Goal: Task Accomplishment & Management: Use online tool/utility

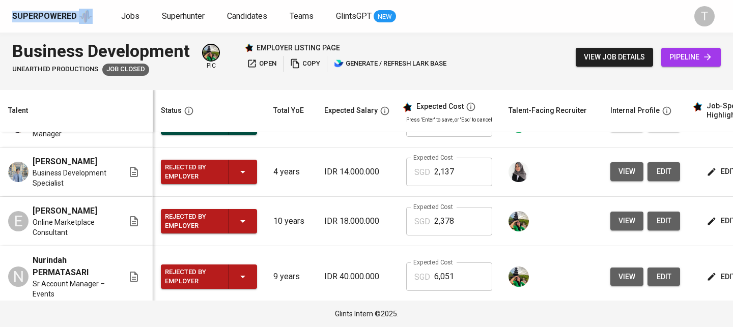
scroll to position [200, 0]
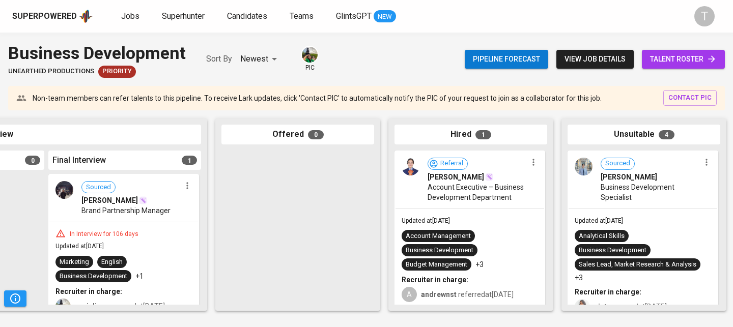
scroll to position [0, 636]
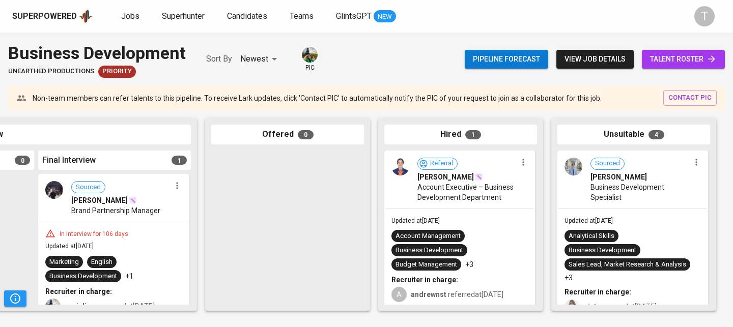
click at [441, 203] on span "Account Executive – Business Development Department" at bounding box center [467, 192] width 99 height 20
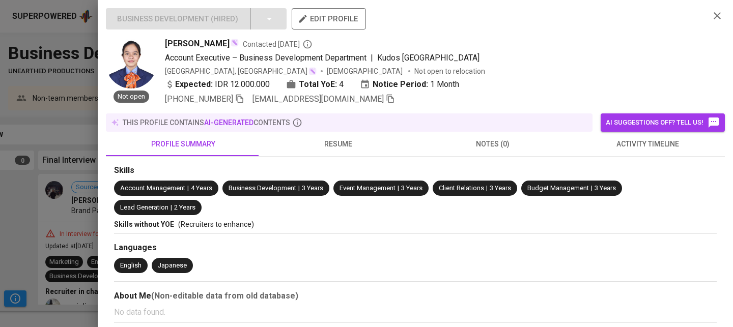
click at [325, 139] on span "resume" at bounding box center [338, 144] width 143 height 13
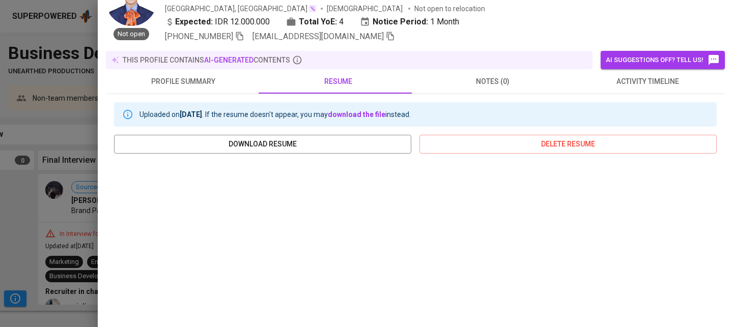
scroll to position [67, 0]
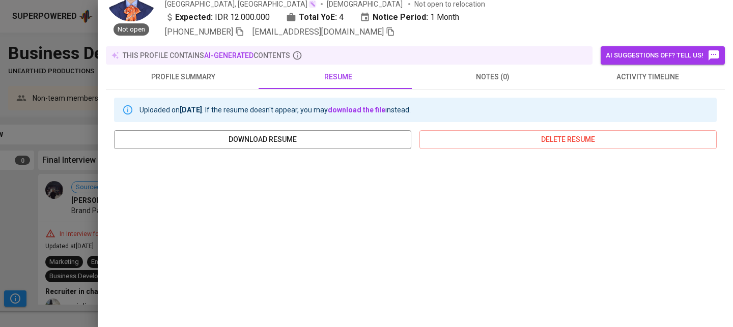
click at [76, 170] on div at bounding box center [366, 163] width 733 height 327
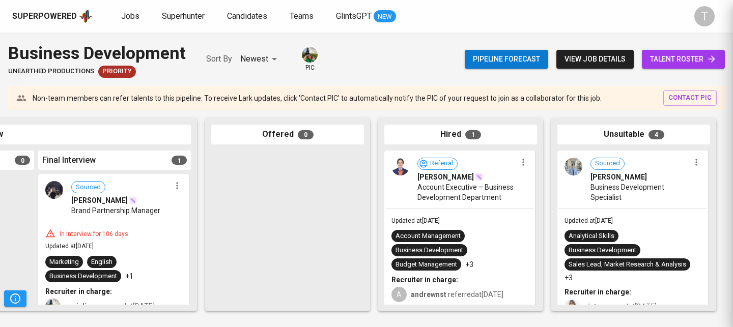
scroll to position [0, 0]
click at [482, 197] on span "Account Executive – Business Development Department" at bounding box center [467, 192] width 99 height 20
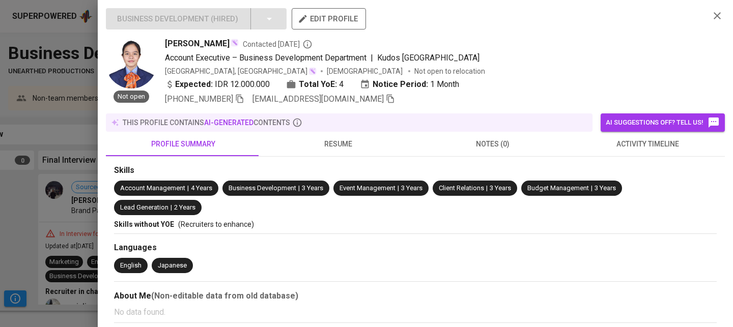
click at [30, 246] on div at bounding box center [366, 163] width 733 height 327
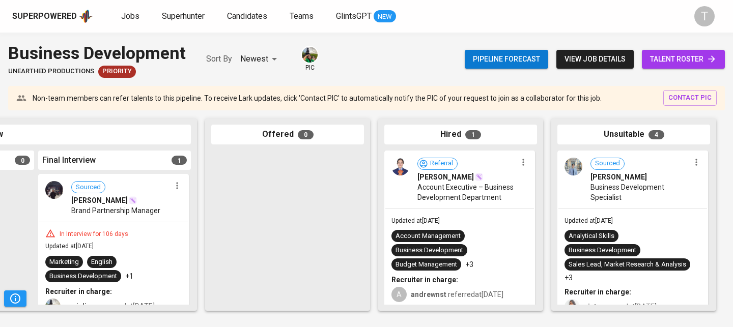
click at [683, 67] on link "talent roster" at bounding box center [683, 59] width 83 height 19
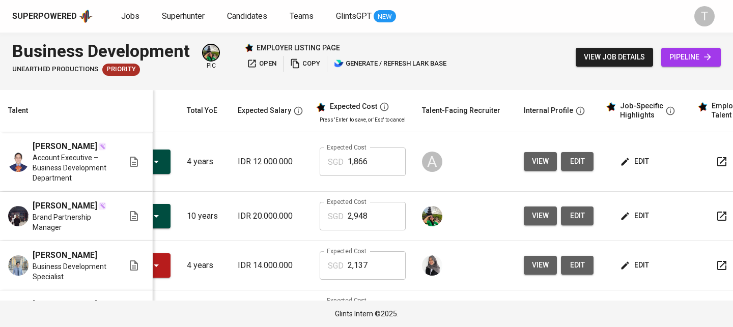
scroll to position [0, 138]
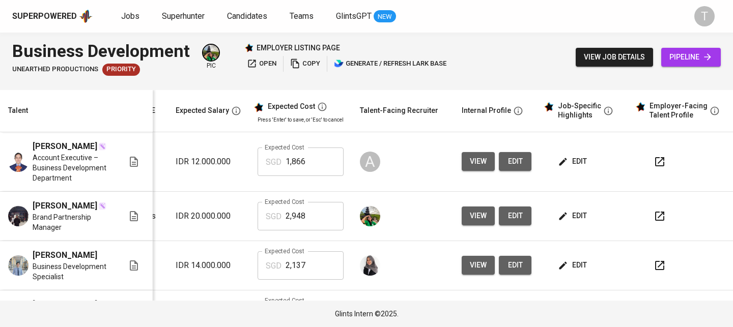
click at [657, 162] on icon "button" at bounding box center [660, 162] width 12 height 12
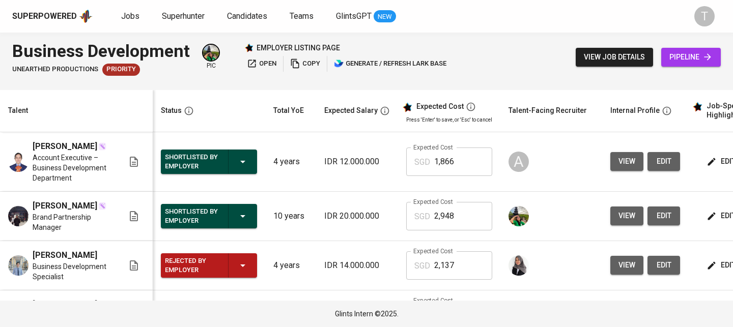
scroll to position [0, 0]
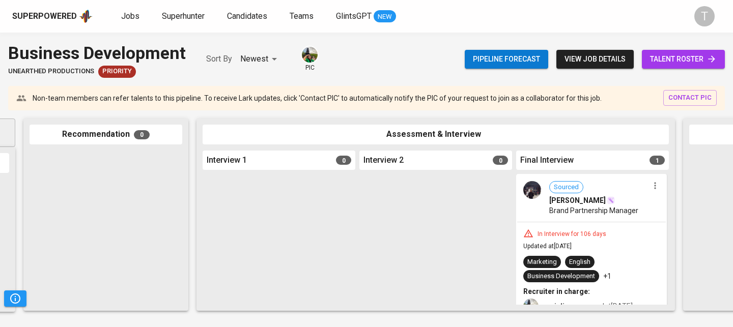
scroll to position [0, 208]
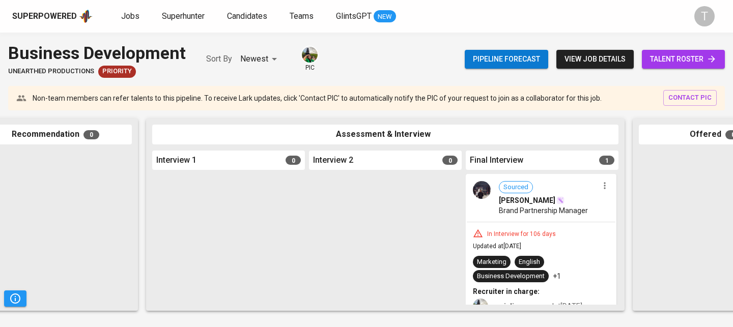
click at [559, 211] on span "Brand Partnership Manager" at bounding box center [543, 211] width 89 height 10
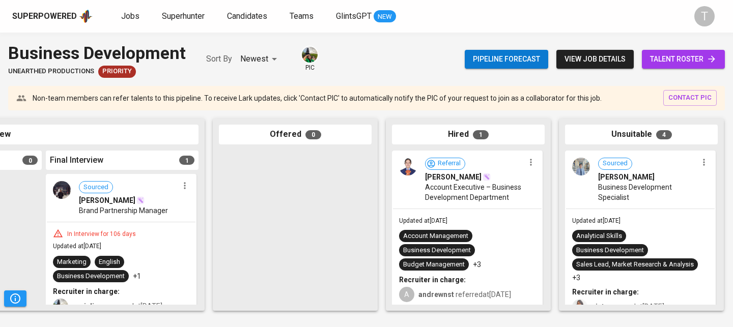
scroll to position [0, 636]
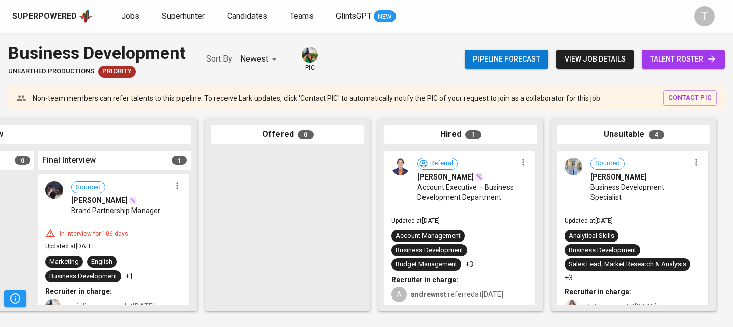
click at [511, 203] on span "Account Executive – Business Development Department" at bounding box center [467, 192] width 99 height 20
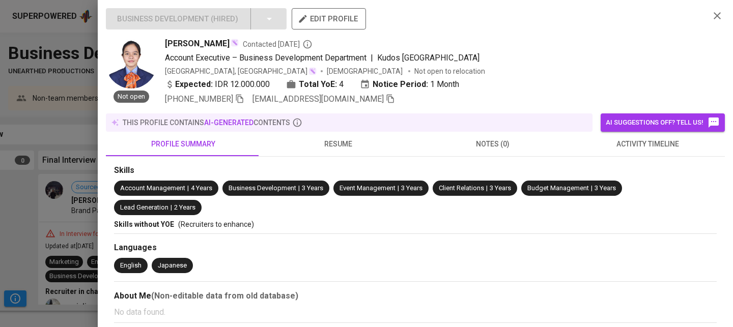
click at [337, 153] on button "resume" at bounding box center [338, 144] width 155 height 24
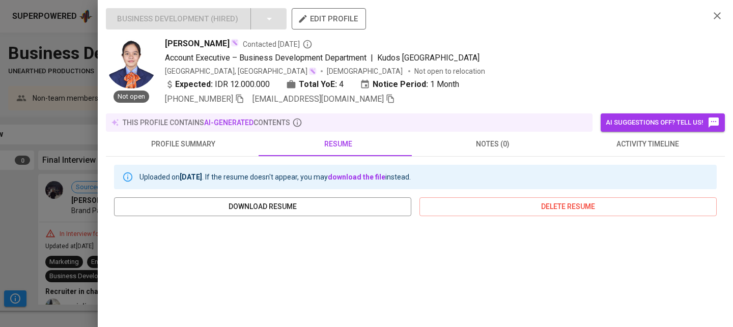
scroll to position [218, 0]
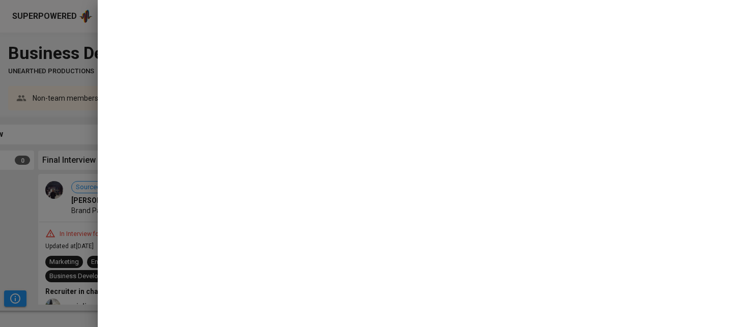
click at [27, 196] on div at bounding box center [366, 163] width 733 height 327
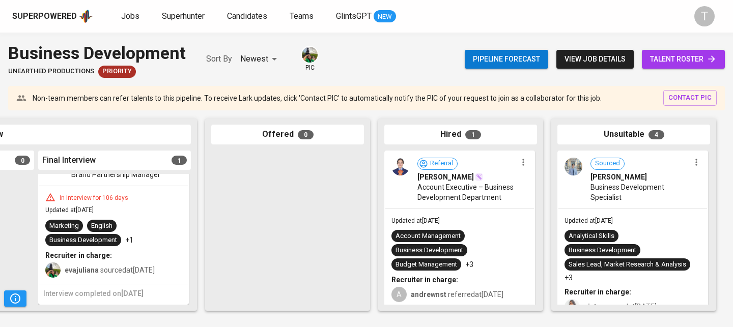
scroll to position [0, 0]
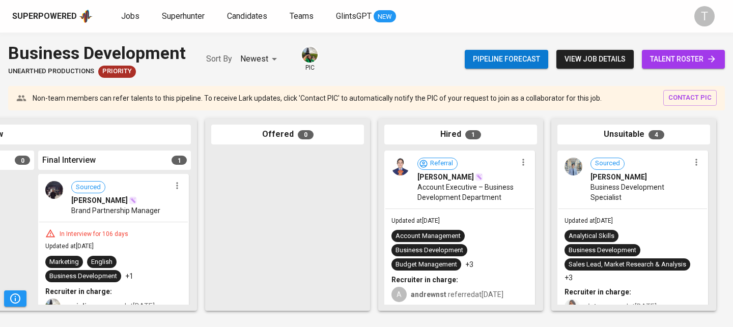
click at [665, 49] on div "Pipeline forecast view job details talent roster" at bounding box center [595, 59] width 260 height 37
click at [669, 65] on span "talent roster" at bounding box center [683, 59] width 67 height 13
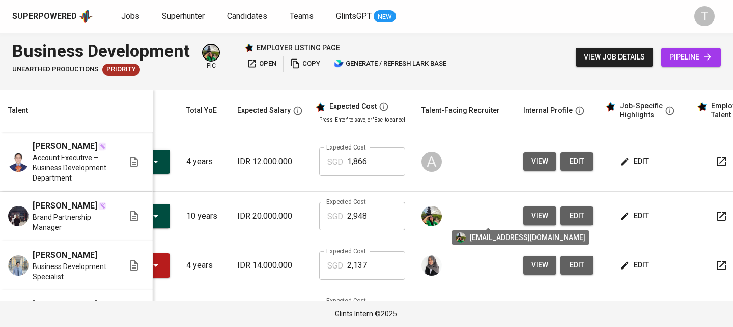
scroll to position [0, 138]
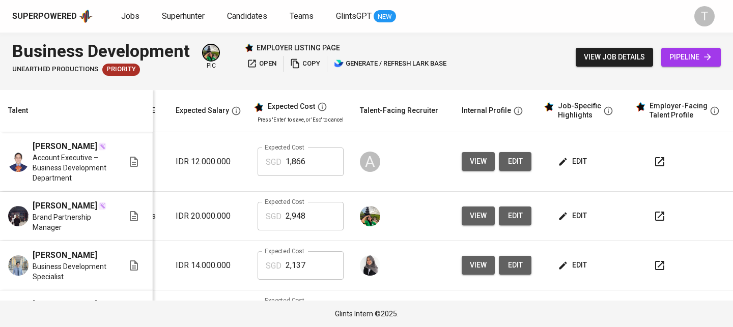
click at [658, 219] on button "button" at bounding box center [660, 216] width 24 height 24
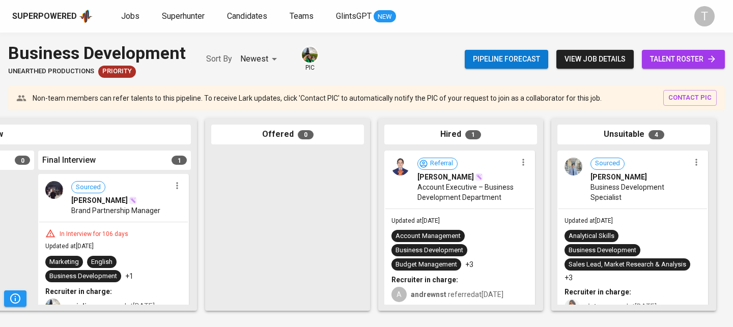
scroll to position [46, 0]
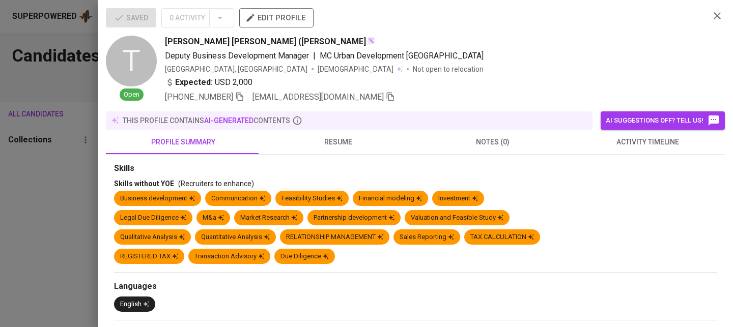
scroll to position [144, 0]
